Goal: Information Seeking & Learning: Understand process/instructions

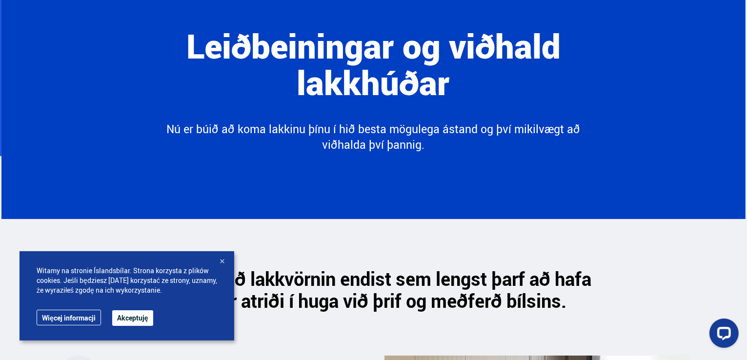
scroll to position [98, 0]
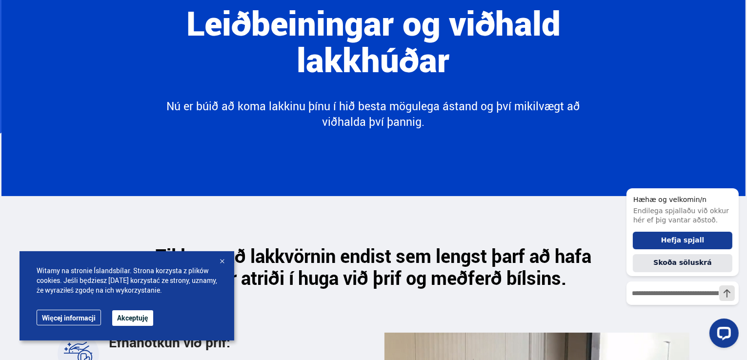
click at [70, 317] on link "Więcej informacji" at bounding box center [69, 318] width 64 height 16
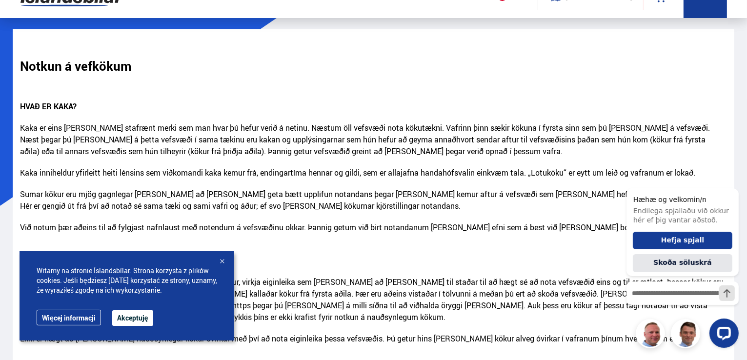
scroll to position [49, 0]
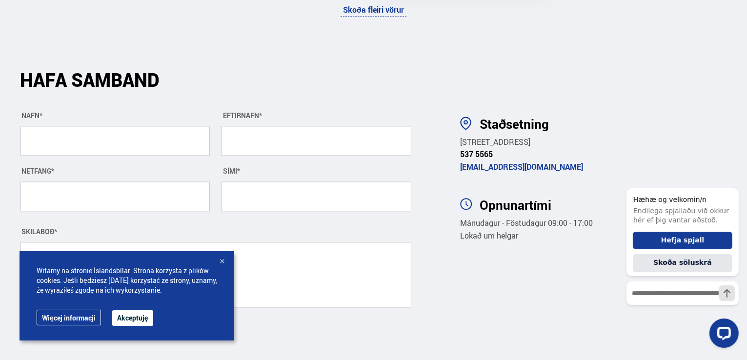
scroll to position [2195, 0]
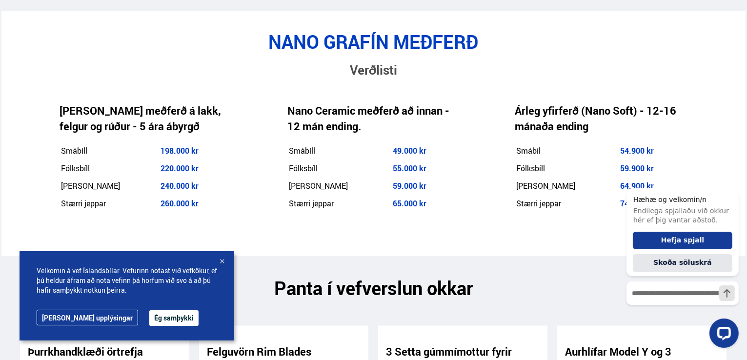
scroll to position [1609, 0]
